Goal: Transaction & Acquisition: Purchase product/service

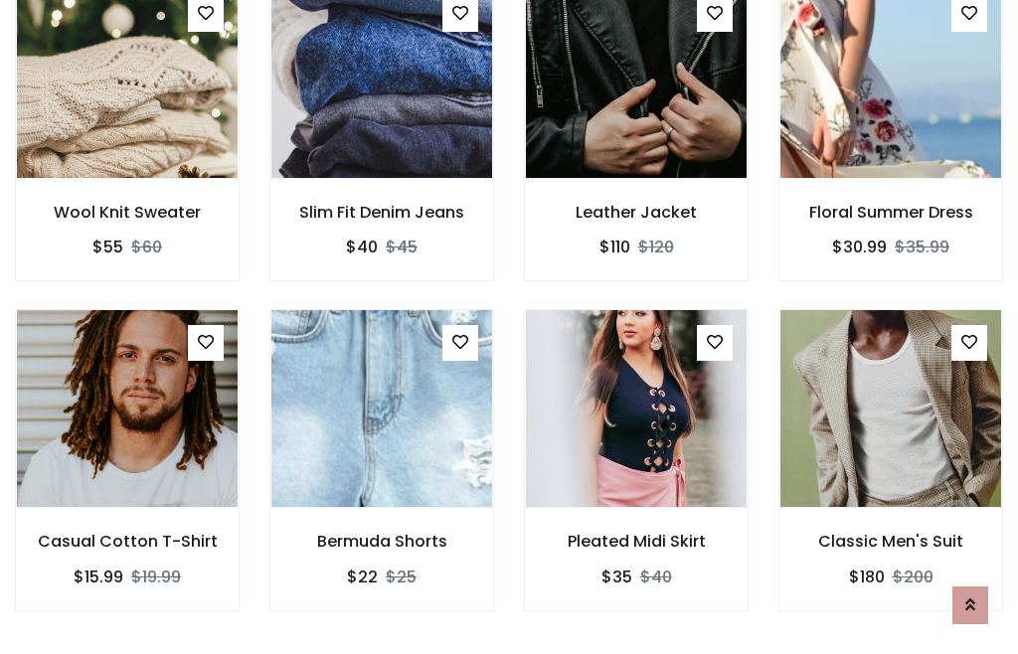
click at [509, 326] on div "Pleated Midi Skirt $35 $40" at bounding box center [636, 473] width 255 height 329
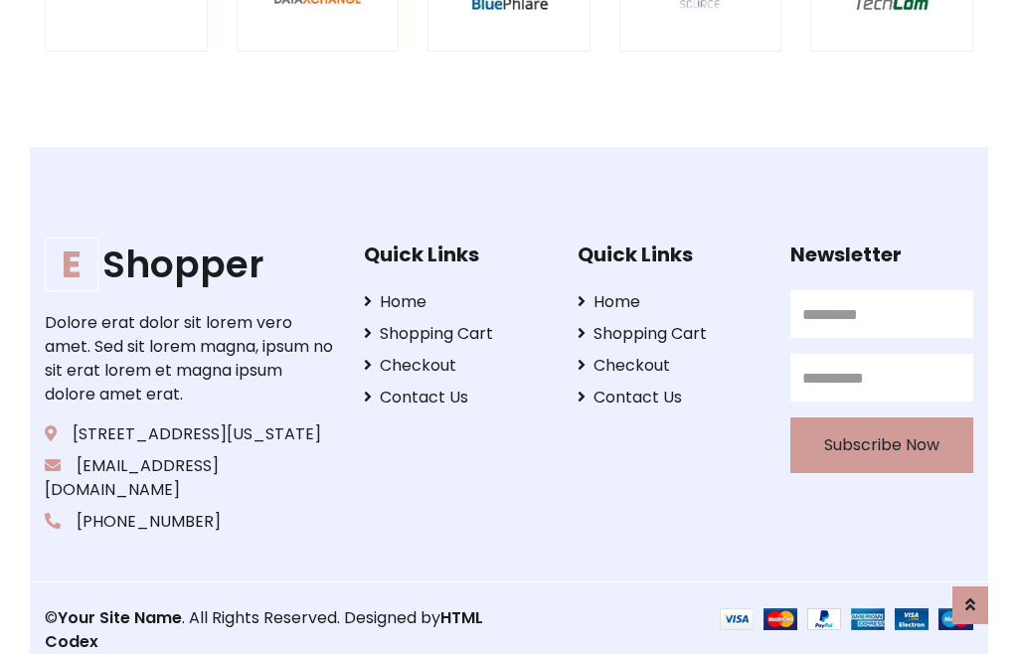
scroll to position [3785, 0]
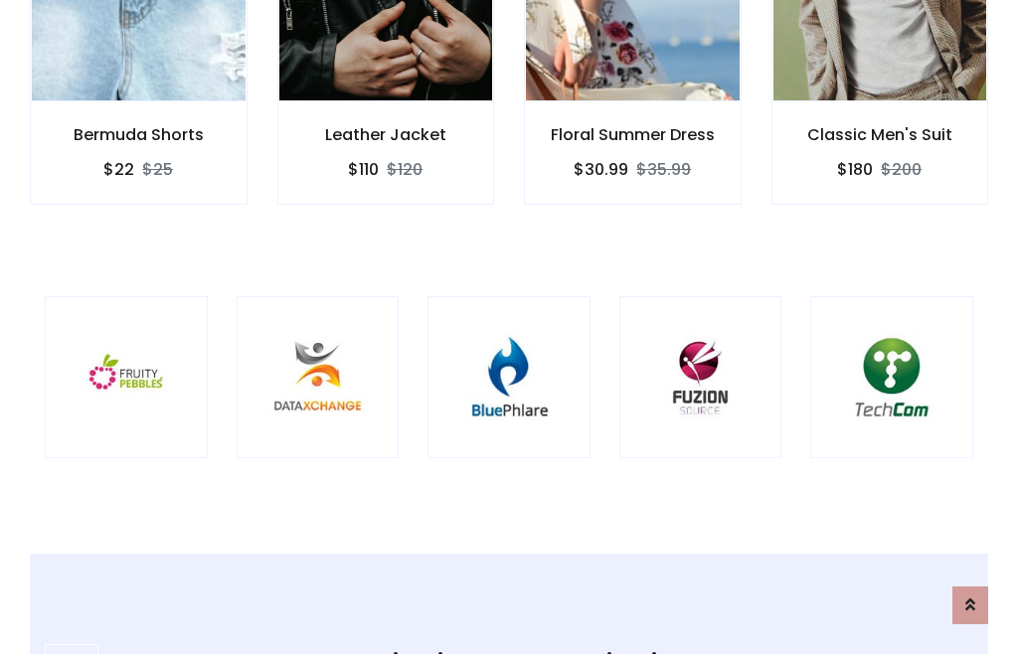
click at [509, 327] on img at bounding box center [508, 377] width 113 height 113
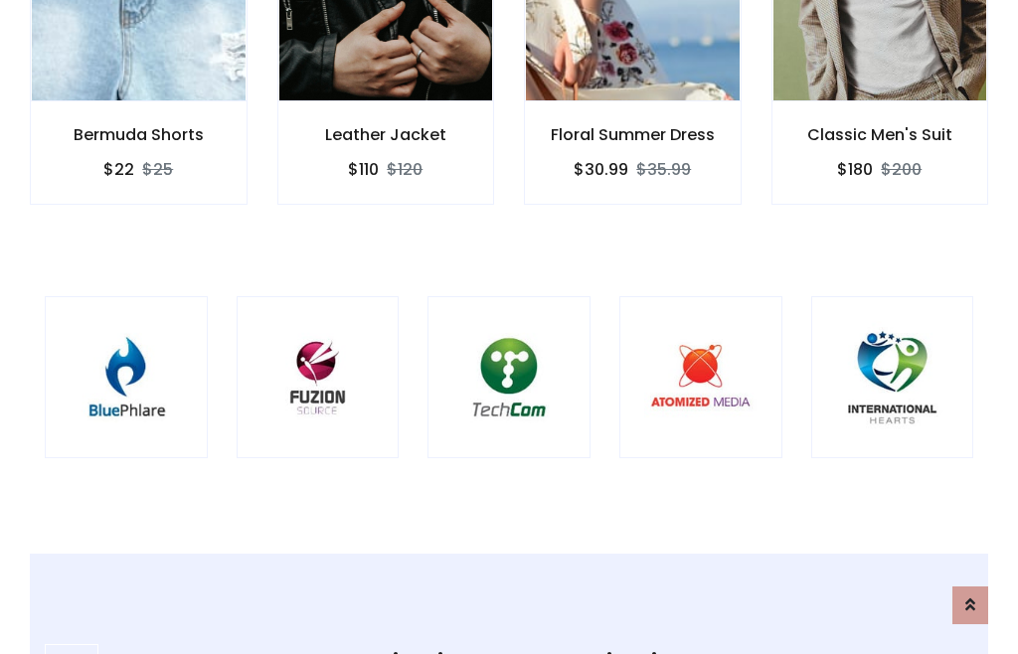
click at [509, 327] on img at bounding box center [508, 377] width 113 height 113
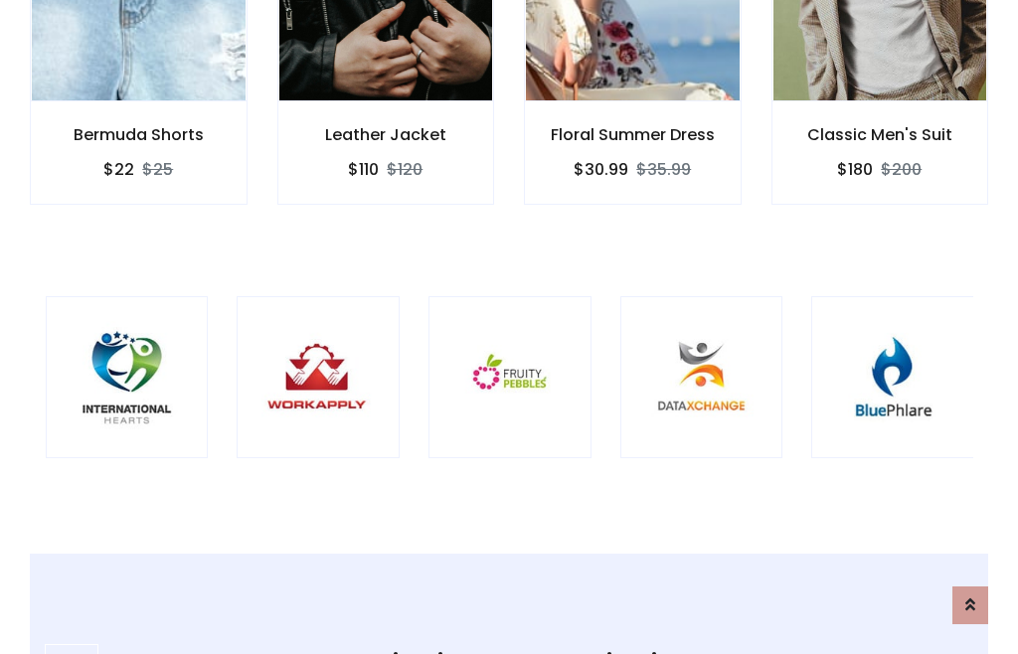
click at [509, 327] on img at bounding box center [509, 377] width 113 height 113
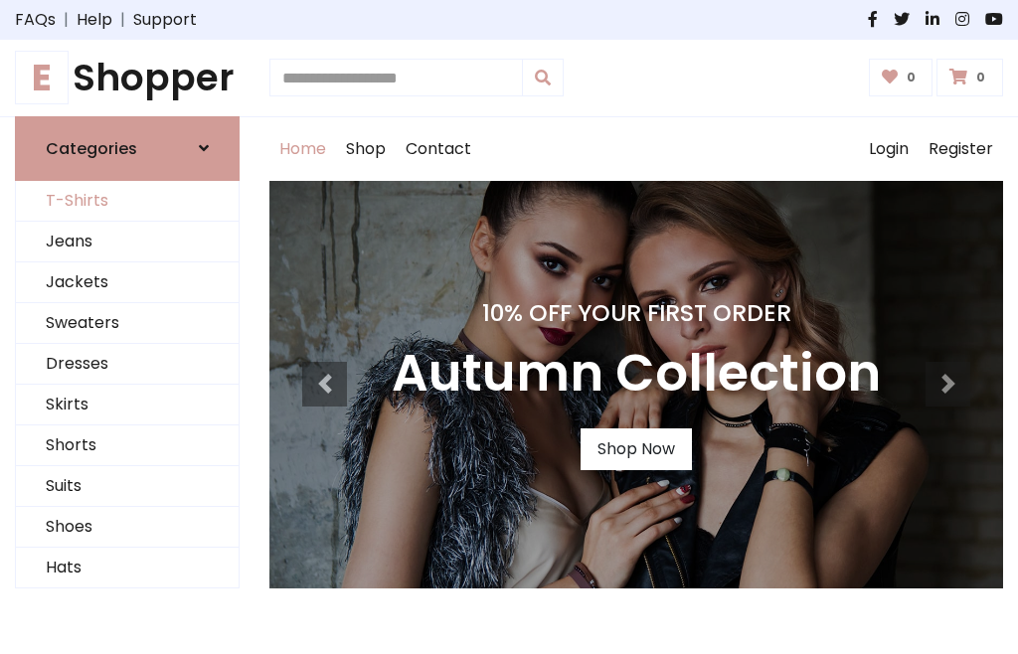
click at [127, 201] on link "T-Shirts" at bounding box center [127, 201] width 223 height 41
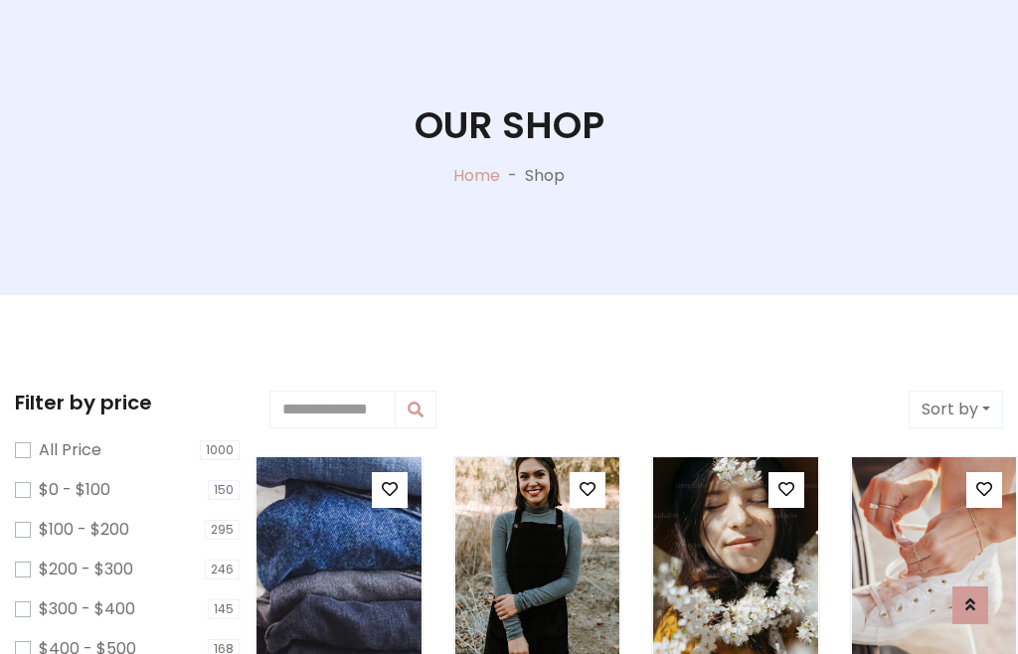
scroll to position [101, 0]
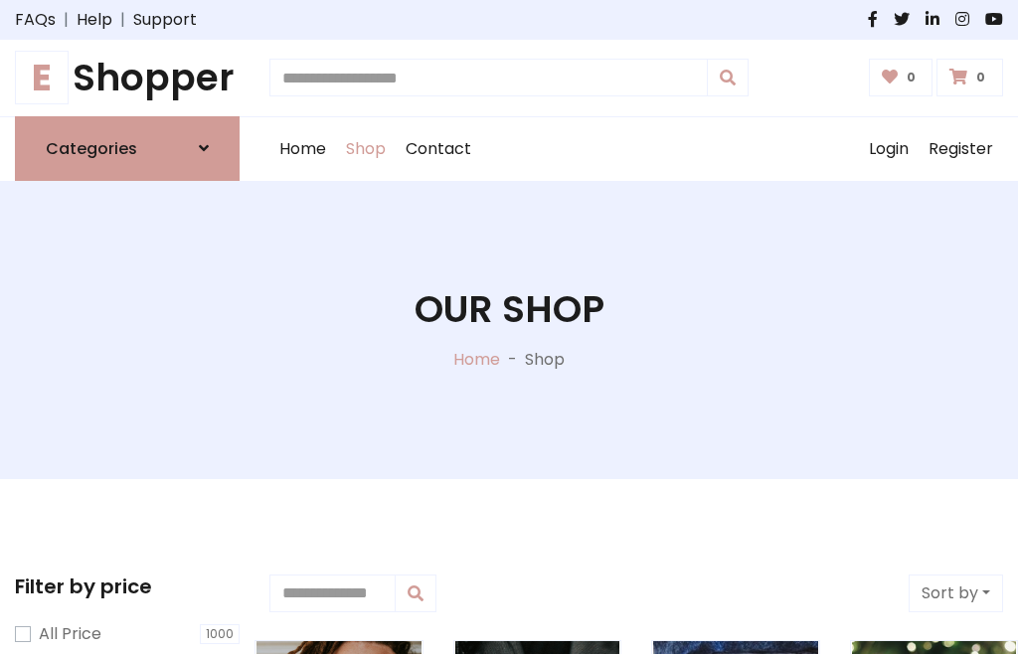
click at [127, 78] on h1 "E Shopper" at bounding box center [127, 78] width 225 height 45
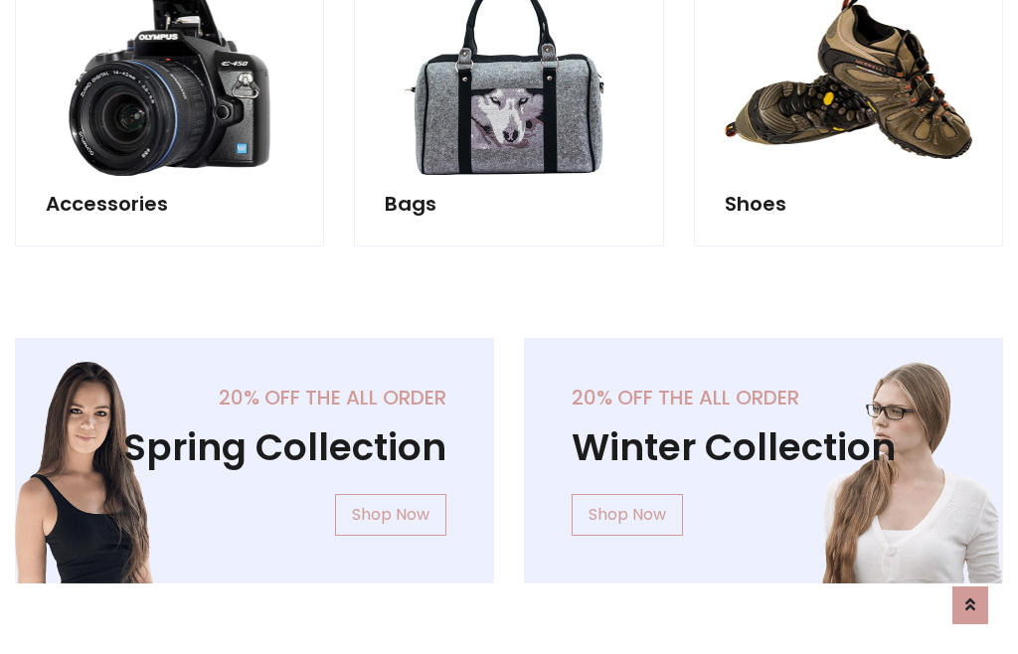
scroll to position [1932, 0]
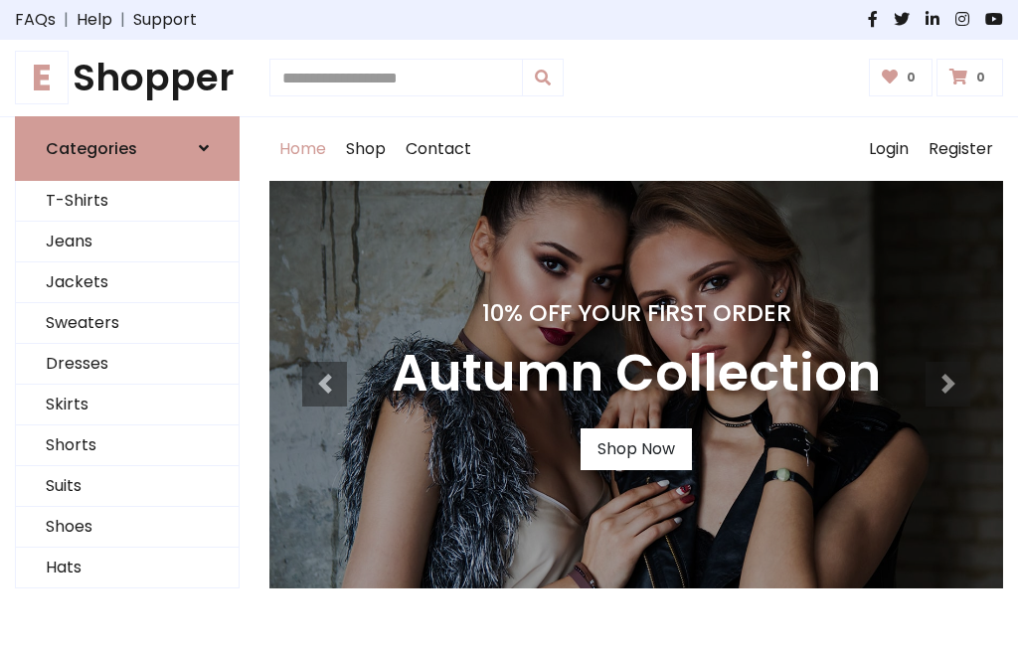
scroll to position [652, 0]
